Goal: Task Accomplishment & Management: Manage account settings

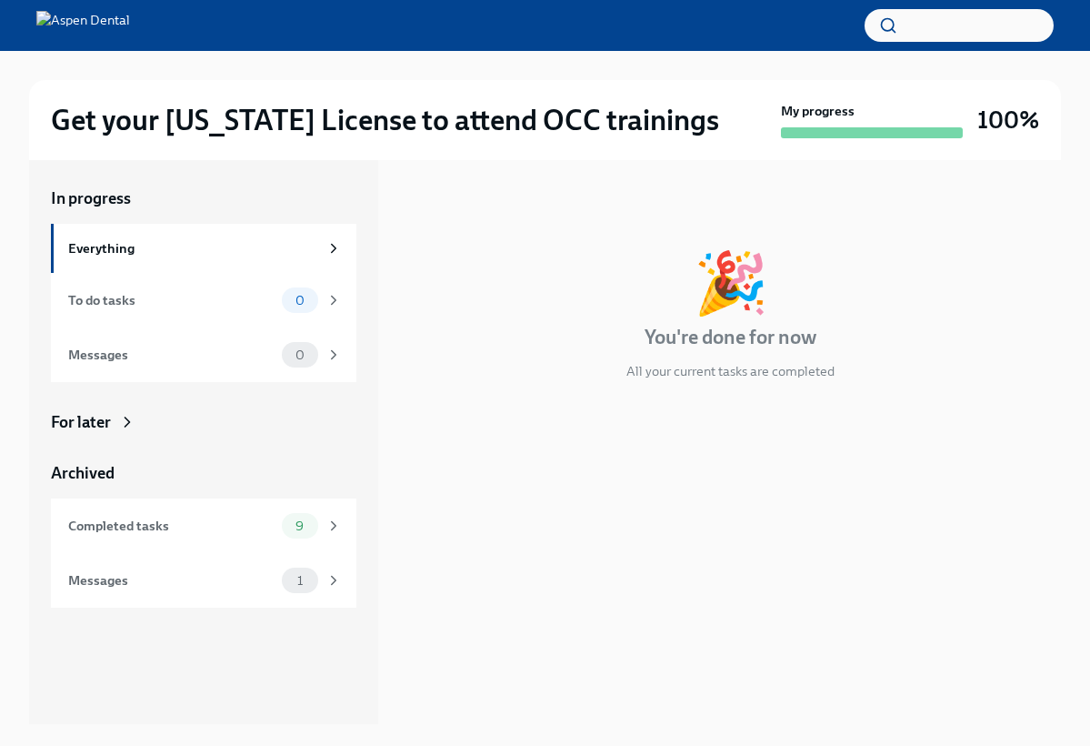
scroll to position [2, 0]
click at [197, 586] on div "Messages" at bounding box center [171, 580] width 206 height 20
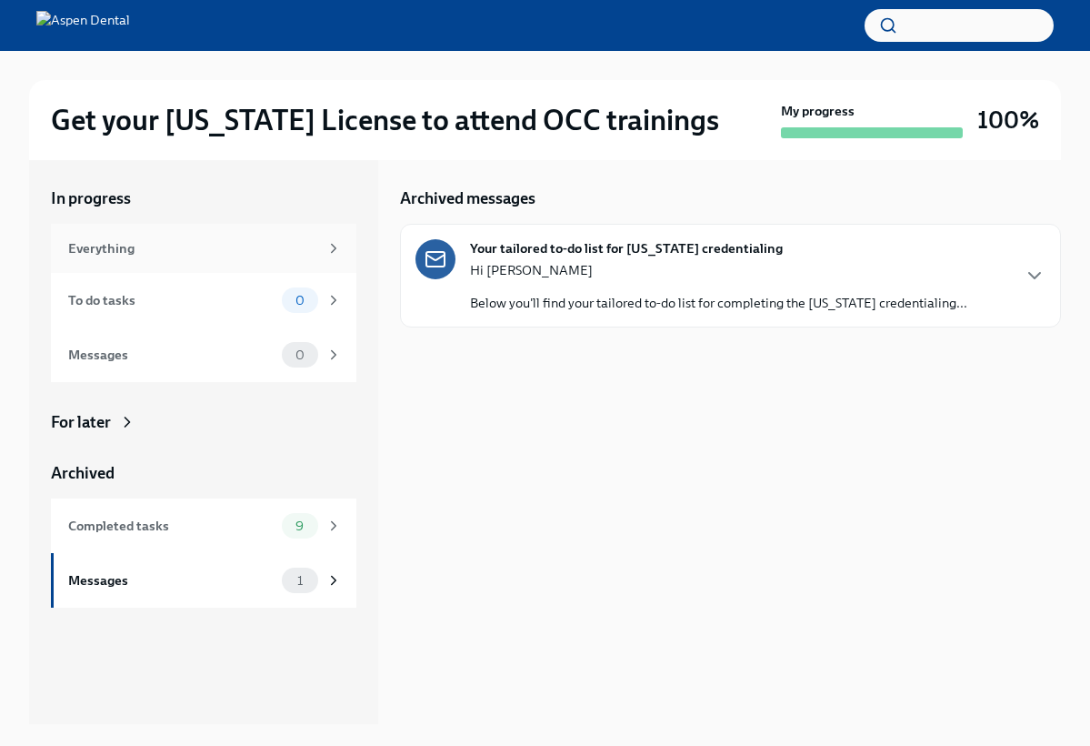
click at [246, 252] on div "Everything" at bounding box center [193, 248] width 250 height 20
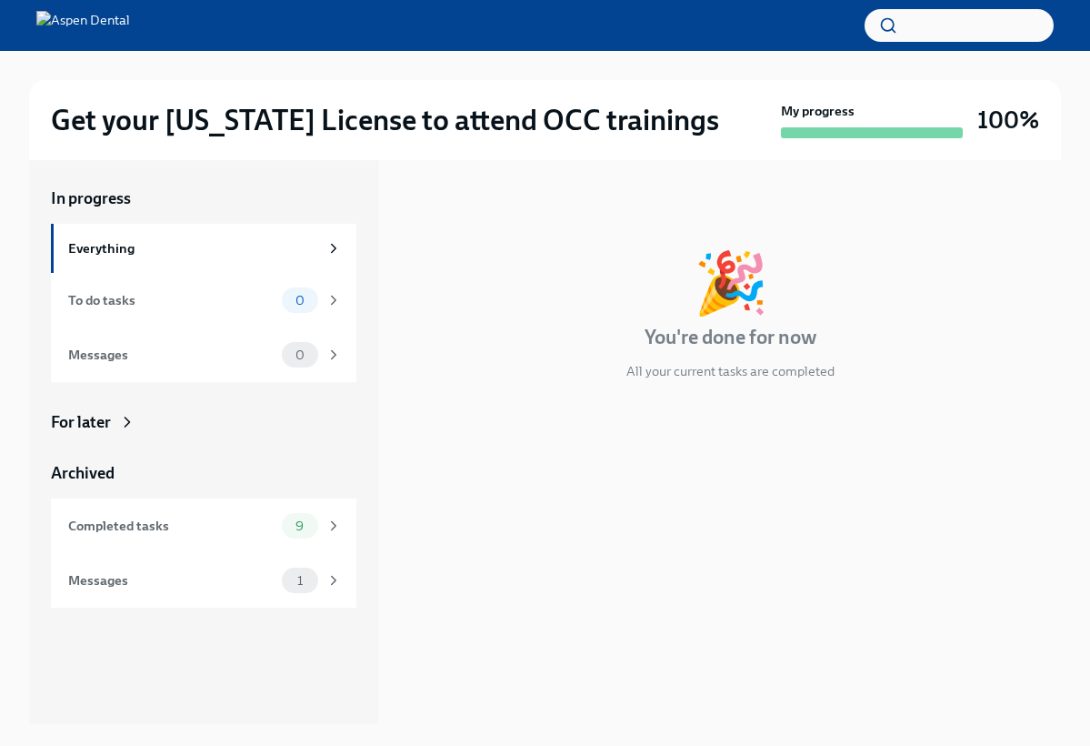
click at [892, 115] on div "My progress" at bounding box center [872, 120] width 182 height 36
click at [762, 299] on div "🎉 You're done for now All your current tasks are completed" at bounding box center [730, 316] width 661 height 127
click at [185, 303] on div "To do tasks" at bounding box center [171, 300] width 206 height 20
click at [118, 421] on icon at bounding box center [127, 422] width 18 height 18
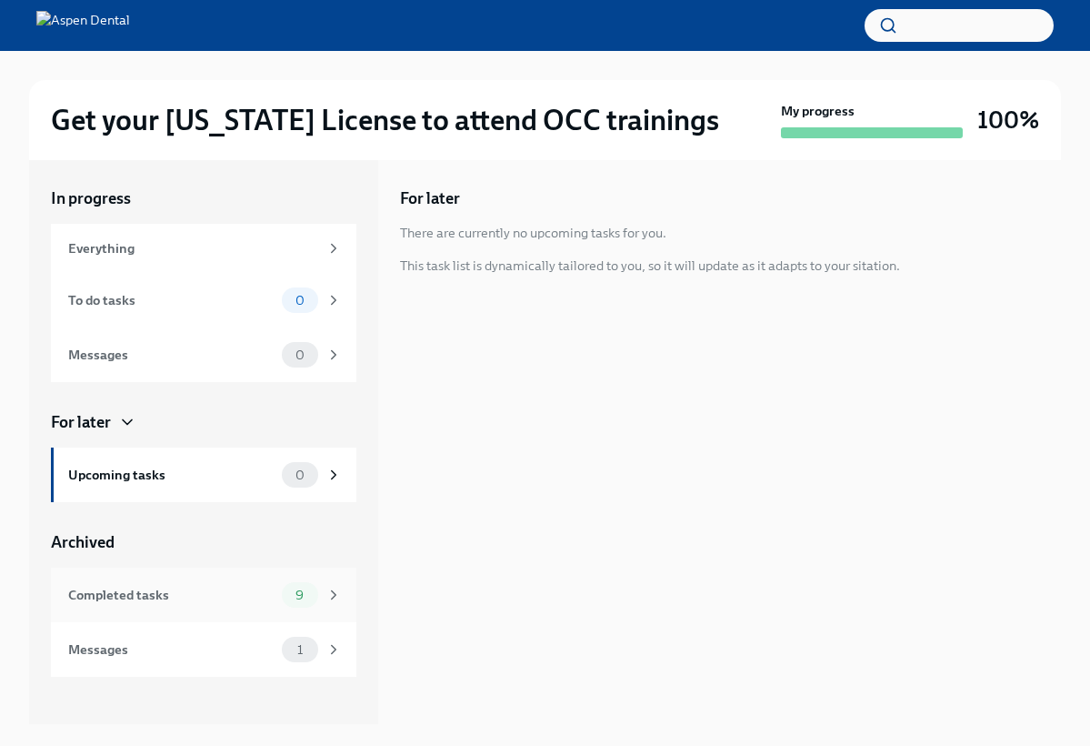
click at [127, 599] on div "Completed tasks" at bounding box center [171, 595] width 206 height 20
